Goal: Find specific page/section: Find specific page/section

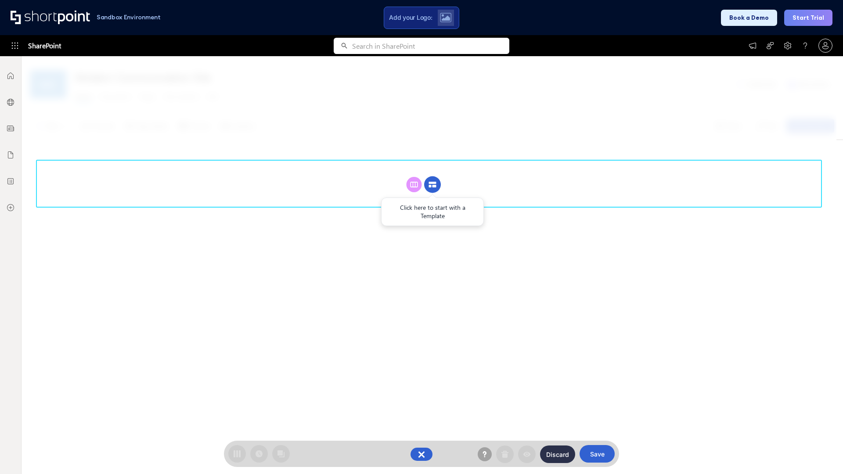
click at [433, 184] on circle at bounding box center [432, 185] width 17 height 17
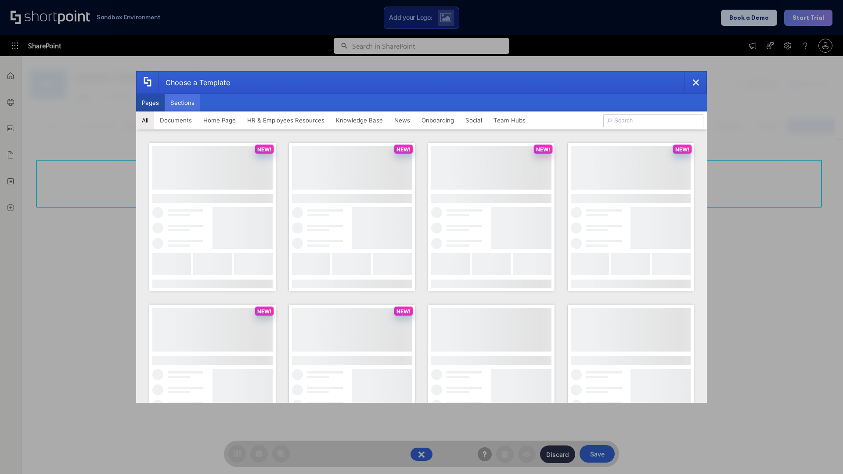
click at [182, 103] on button "Sections" at bounding box center [183, 103] width 36 height 18
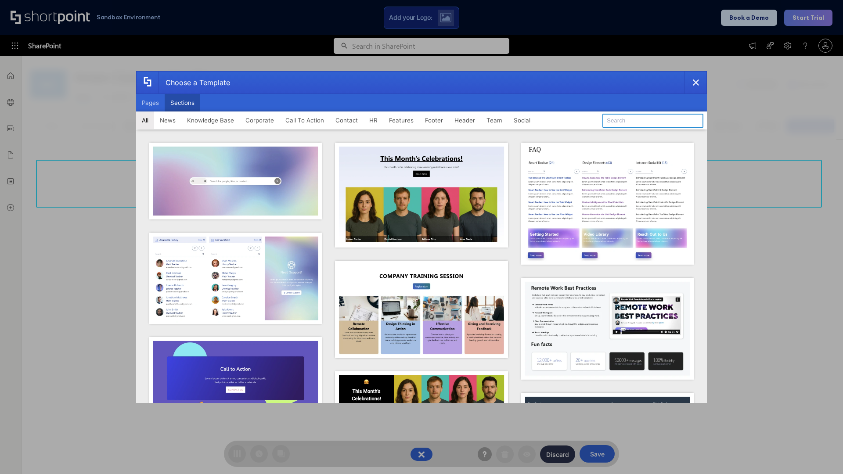
type input "HR Hub"
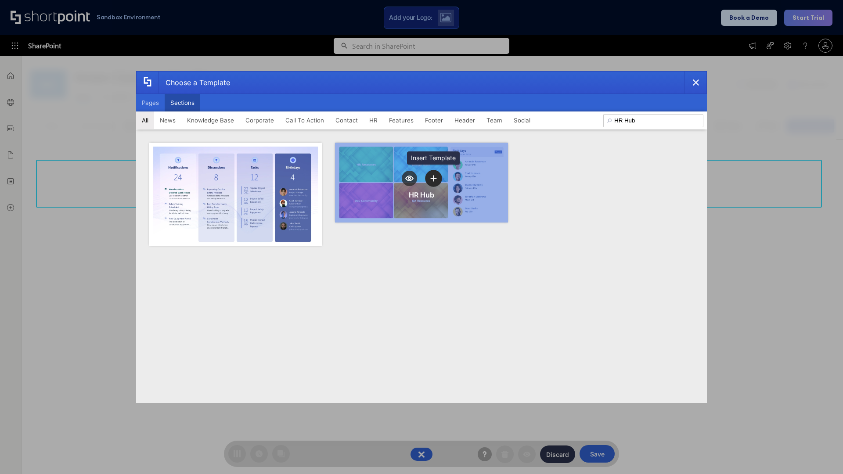
click at [434, 178] on icon "template selector" at bounding box center [433, 178] width 6 height 6
